Goal: Transaction & Acquisition: Subscribe to service/newsletter

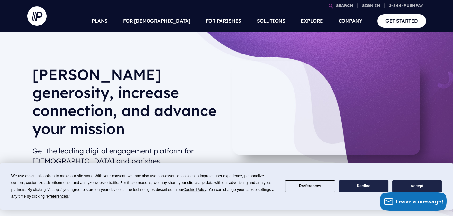
click at [418, 186] on button "Accept" at bounding box center [417, 186] width 50 height 13
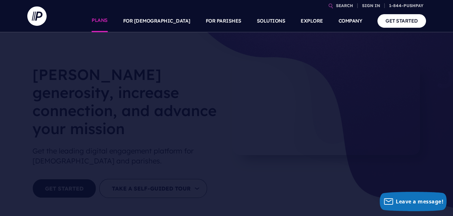
click at [108, 20] on link "PLANS" at bounding box center [100, 21] width 16 height 23
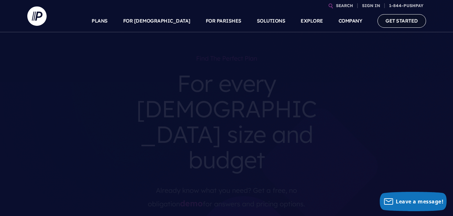
click at [397, 22] on link "GET STARTED" at bounding box center [402, 20] width 49 height 13
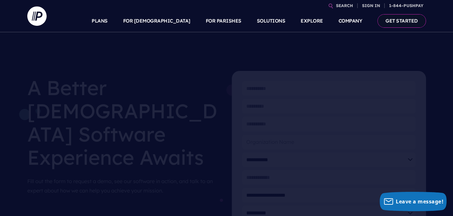
click at [406, 19] on link "GET STARTED" at bounding box center [402, 20] width 49 height 13
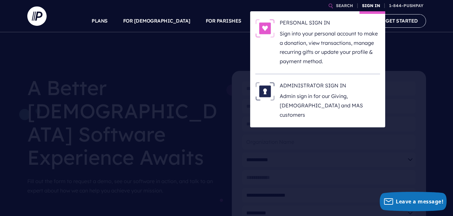
click at [370, 6] on link "SIGN IN" at bounding box center [371, 5] width 23 height 11
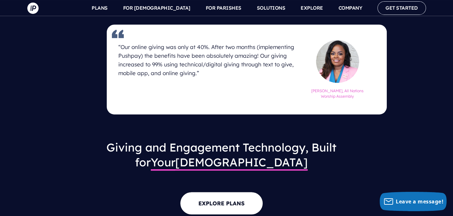
scroll to position [597, 0]
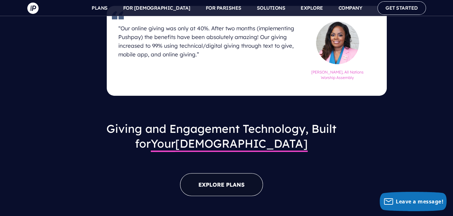
drag, startPoint x: 424, startPoint y: 193, endPoint x: 229, endPoint y: 167, distance: 197.3
click at [229, 173] on link "EXPLORE PLANS" at bounding box center [221, 184] width 83 height 23
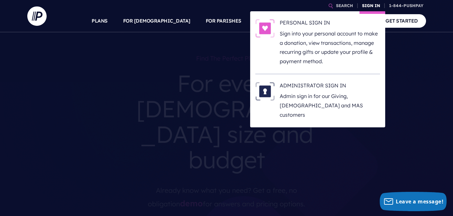
click at [367, 5] on link "SIGN IN" at bounding box center [371, 5] width 23 height 11
click at [298, 22] on h6 "PERSONAL SIGN IN" at bounding box center [330, 24] width 100 height 10
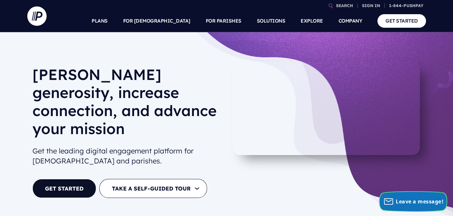
click at [410, 200] on span "Leave a message!" at bounding box center [420, 200] width 48 height 7
